Goal: Feedback & Contribution: Leave review/rating

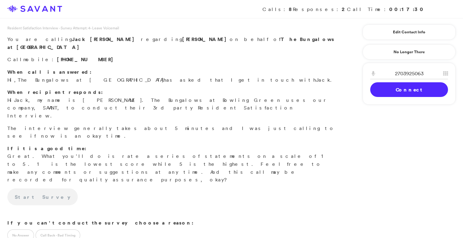
click at [415, 89] on link "Connect" at bounding box center [410, 89] width 78 height 15
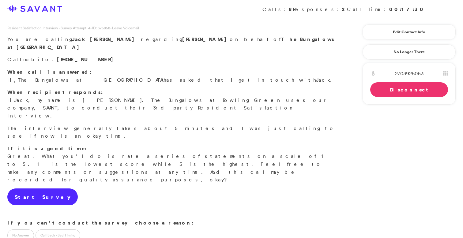
click at [28, 189] on link "Start Survey" at bounding box center [42, 197] width 70 height 17
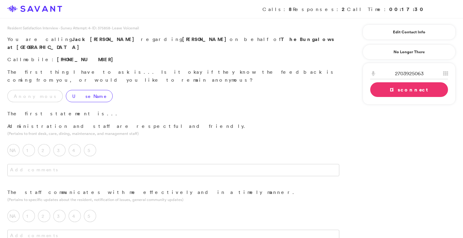
click at [66, 90] on label "Use Name" at bounding box center [89, 96] width 47 height 12
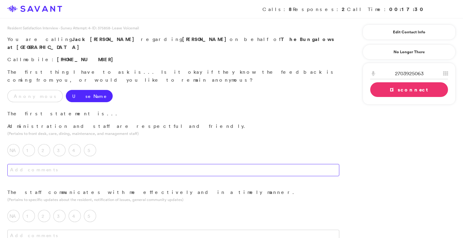
click at [115, 164] on textarea at bounding box center [173, 170] width 332 height 12
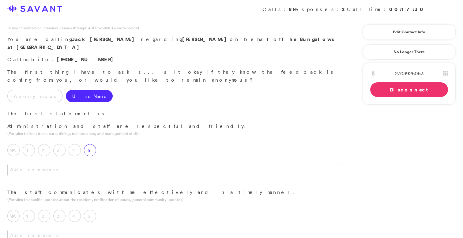
click at [96, 144] on div "5" at bounding box center [91, 151] width 15 height 15
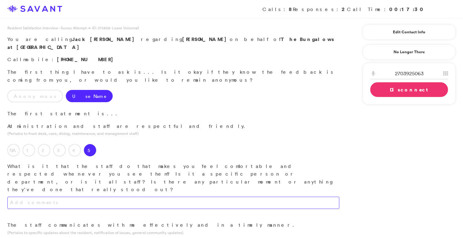
click at [120, 197] on textarea at bounding box center [173, 203] width 332 height 12
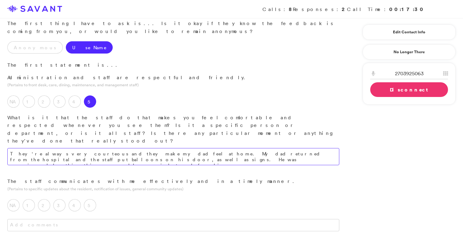
scroll to position [49, 0]
type textarea "They're always very courteous, and they make my dad feel at home. My dad return…"
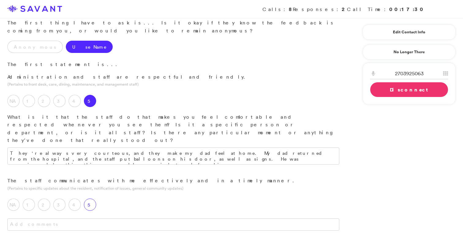
click at [95, 199] on label "5" at bounding box center [90, 205] width 12 height 12
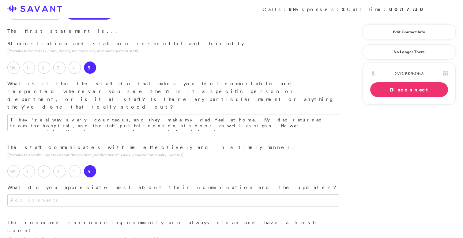
scroll to position [123, 0]
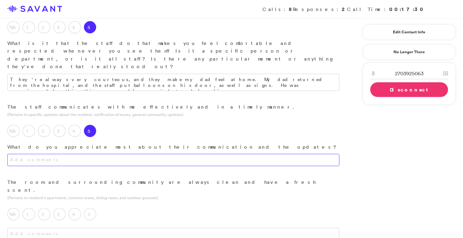
click at [136, 154] on textarea at bounding box center [173, 160] width 332 height 12
type textarea "Very timely."
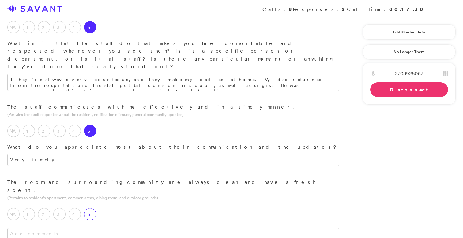
click at [90, 208] on label "5" at bounding box center [90, 214] width 12 height 12
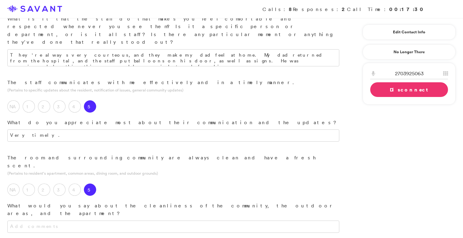
scroll to position [148, 0]
click at [116, 220] on textarea at bounding box center [173, 226] width 332 height 12
type textarea "I"
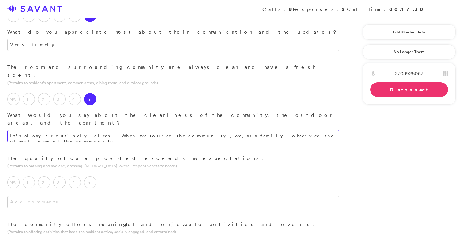
scroll to position [239, 0]
type textarea "It's always routinely clean. When we toured the community, we, as a family, obs…"
click at [89, 176] on label "5" at bounding box center [90, 182] width 12 height 12
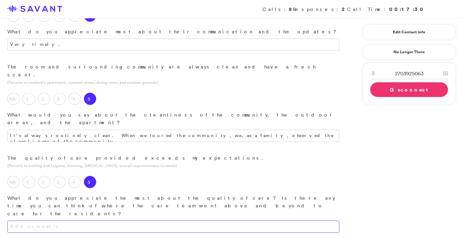
click at [89, 221] on textarea at bounding box center [173, 227] width 332 height 12
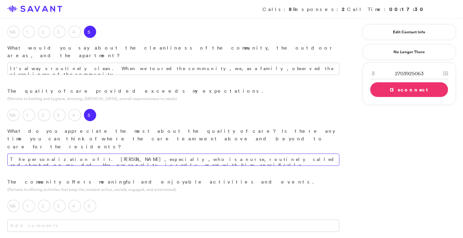
scroll to position [318, 0]
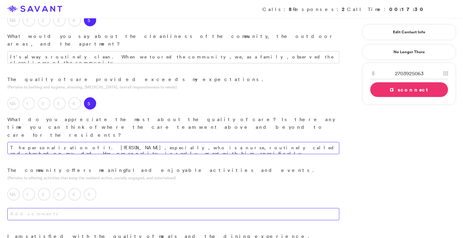
type textarea "The personalization of it. [PERSON_NAME], especially, who is a nurse, routinely…"
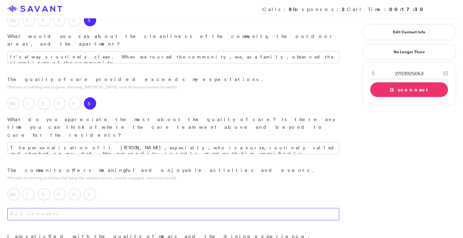
click at [143, 208] on textarea at bounding box center [173, 214] width 332 height 12
click at [96, 188] on label "5" at bounding box center [90, 194] width 12 height 12
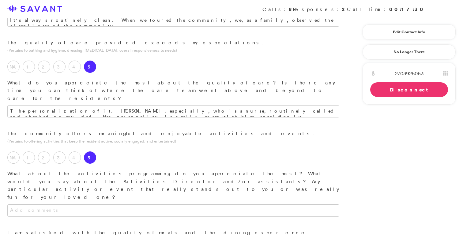
scroll to position [355, 0]
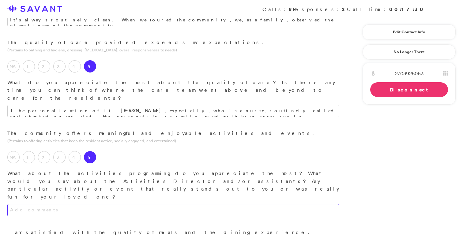
click at [112, 204] on textarea at bounding box center [173, 210] width 332 height 12
type textarea "I"
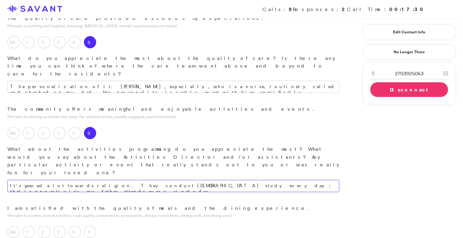
scroll to position [382, 0]
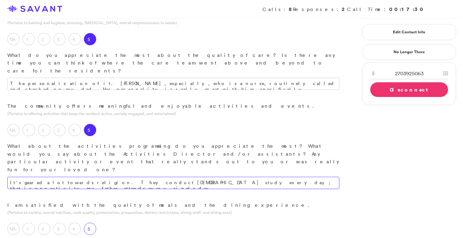
type textarea "It's geared a lot towards religion. They conduct [DEMOGRAPHIC_DATA] study every…"
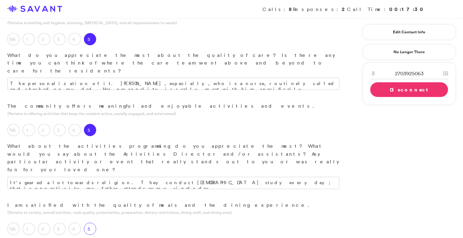
click at [91, 223] on label "5" at bounding box center [90, 229] width 12 height 12
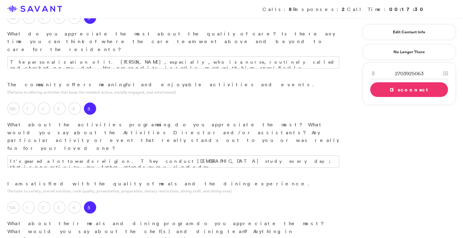
scroll to position [405, 0]
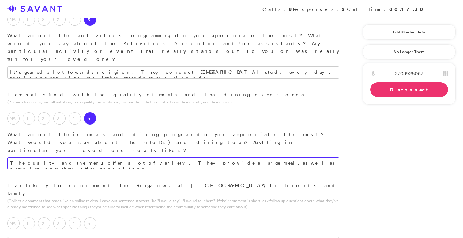
scroll to position [496, 0]
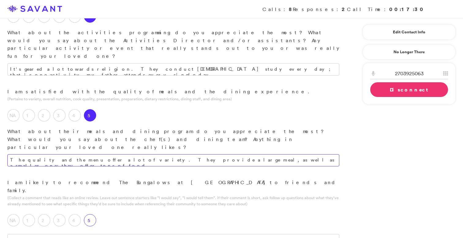
type textarea "The quality and the menu offer a lot of variety. They provide a large meal, as …"
click at [93, 215] on label "5" at bounding box center [90, 221] width 12 height 12
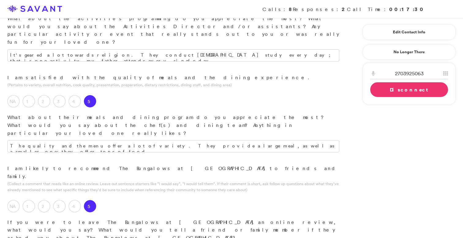
scroll to position [511, 0]
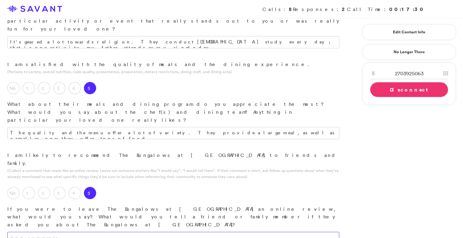
scroll to position [523, 0]
type textarea "I"
type textarea "If you had to choose a place for a parent, I would choose this place."
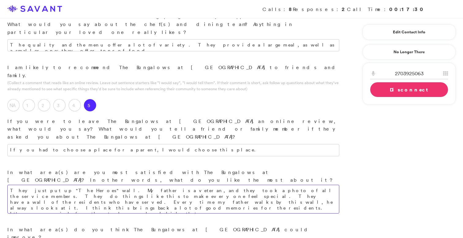
scroll to position [611, 0]
click at [175, 185] on textarea "They just put up "The Heroes" wall. My father is a veteran, and they took a pho…" at bounding box center [173, 199] width 332 height 29
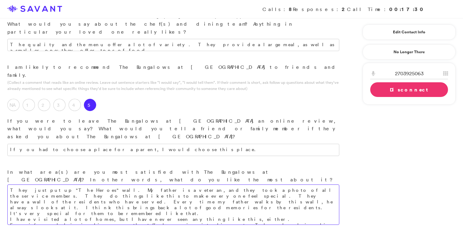
click at [317, 185] on textarea "They just put up "The Heroes" wall. My father is a veteran, and they took a pho…" at bounding box center [173, 205] width 332 height 40
click at [244, 185] on textarea "They just put up "The Heroes" wall. My father is a veteran, and they took a pho…" at bounding box center [173, 205] width 332 height 40
type textarea "They just put up "The Heroes" wall. My father is a veteran, and they took a pho…"
click at [164, 144] on textarea "If you had to choose a place for a parent, I would choose this place." at bounding box center [173, 150] width 332 height 12
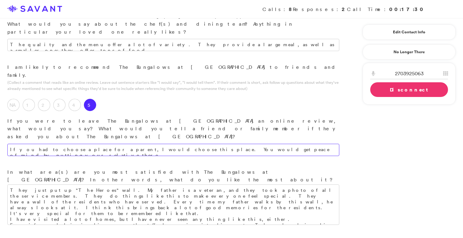
click at [267, 144] on textarea "If you had to choose a place for a parent, I would choose this place. You would…" at bounding box center [173, 150] width 332 height 12
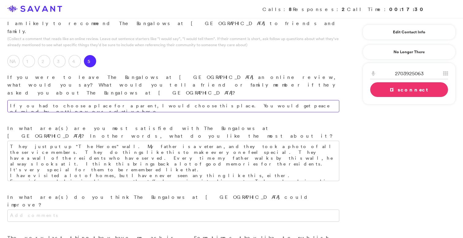
scroll to position [656, 0]
type textarea "If you had to choose a place for a parent, I would choose this place. You would…"
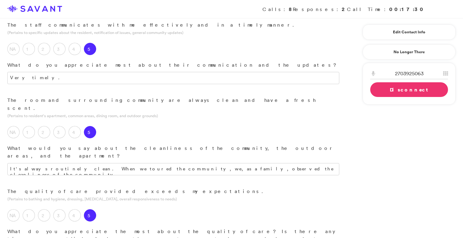
scroll to position [0, 0]
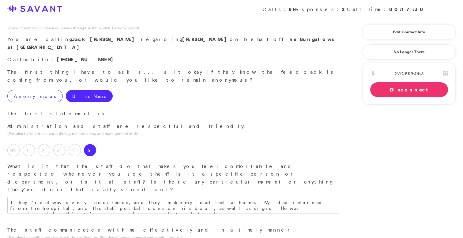
click at [25, 90] on label "Anonymous" at bounding box center [34, 96] width 55 height 12
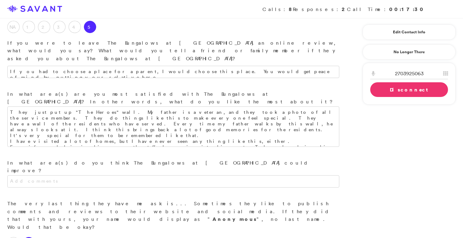
scroll to position [730, 0]
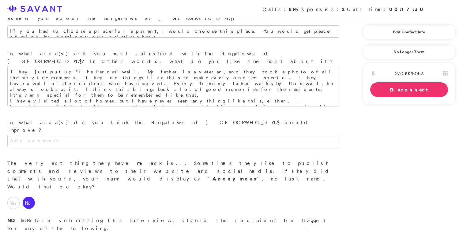
click at [382, 92] on link "Disconnect" at bounding box center [410, 89] width 78 height 15
